Goal: Task Accomplishment & Management: Manage account settings

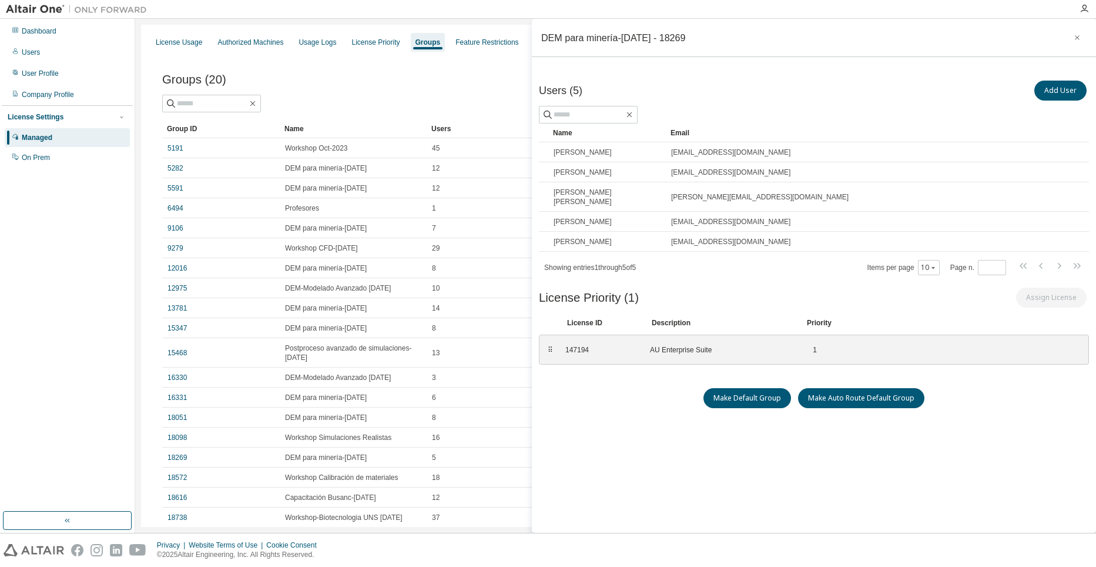
scroll to position [82, 0]
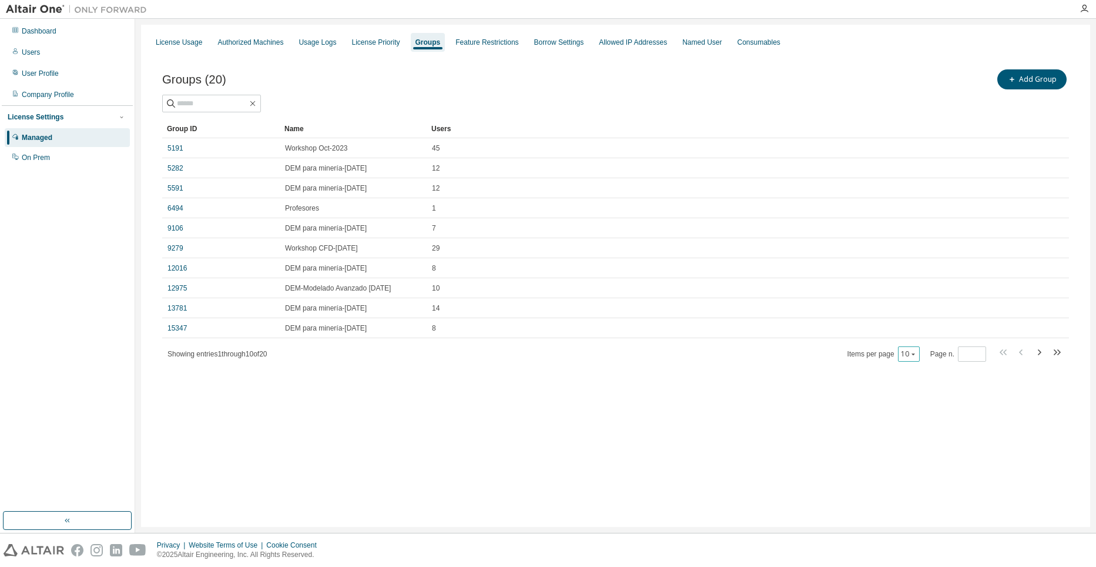
click at [910, 354] on button "10" at bounding box center [909, 353] width 16 height 9
click at [915, 424] on div "100" at bounding box center [947, 426] width 94 height 14
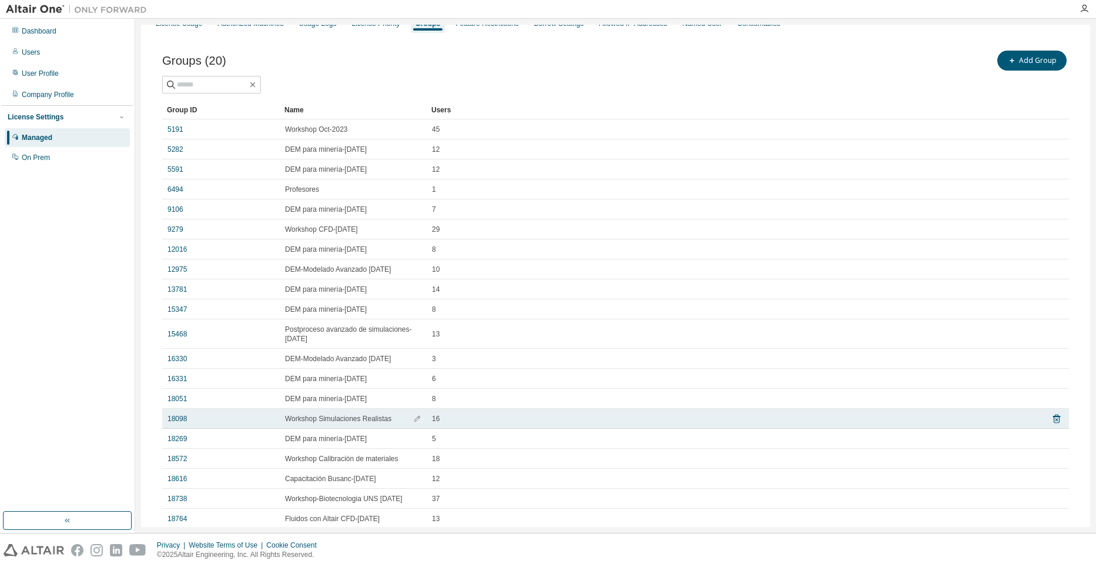
scroll to position [82, 0]
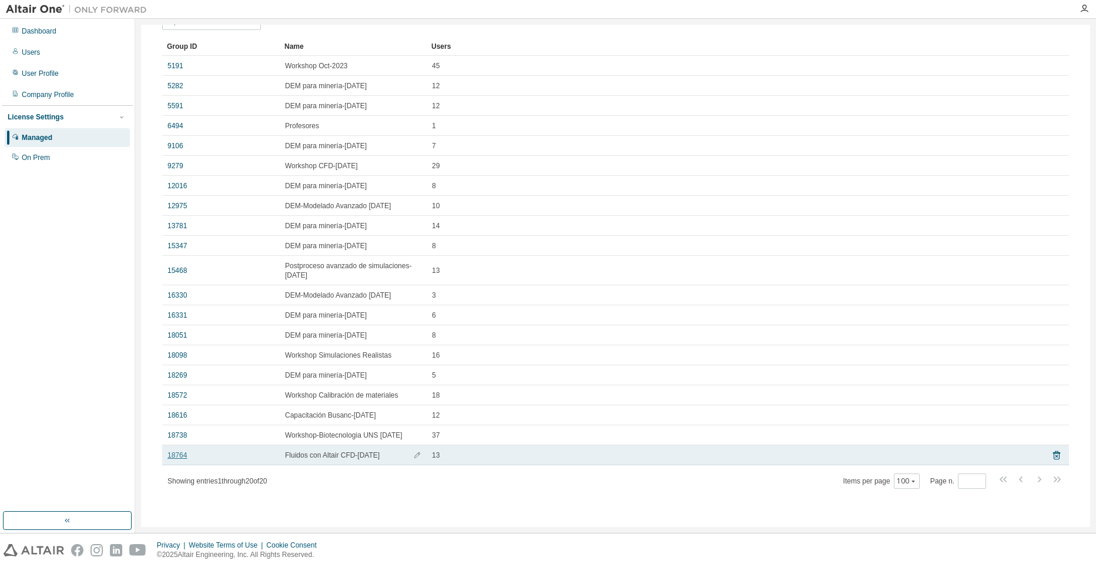
click at [182, 456] on link "18764" at bounding box center [177, 454] width 19 height 9
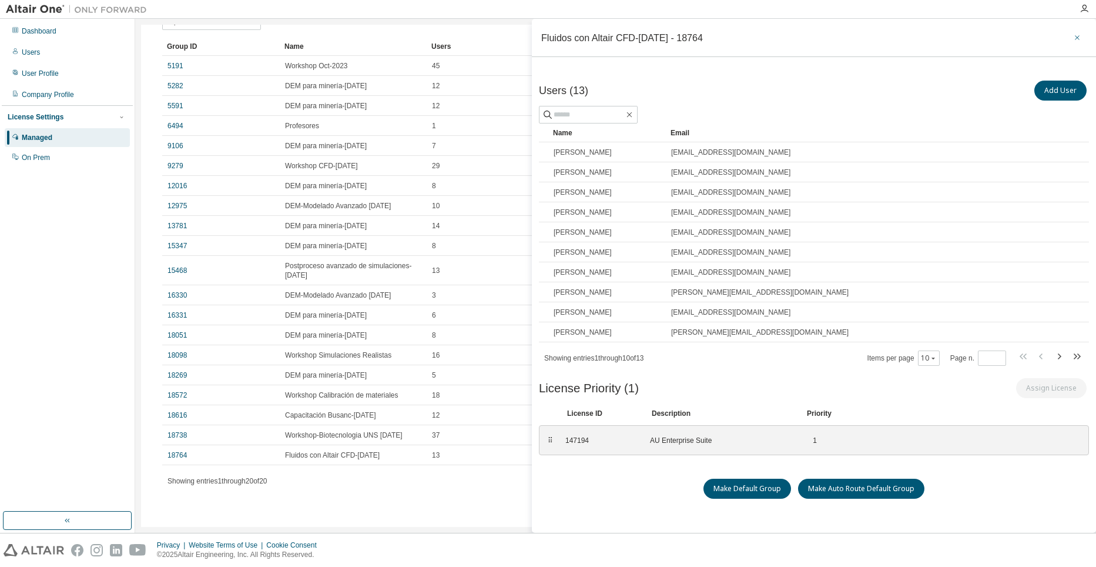
click at [1079, 35] on icon "button" at bounding box center [1077, 37] width 8 height 9
